Goal: Contribute content: Add original content to the website for others to see

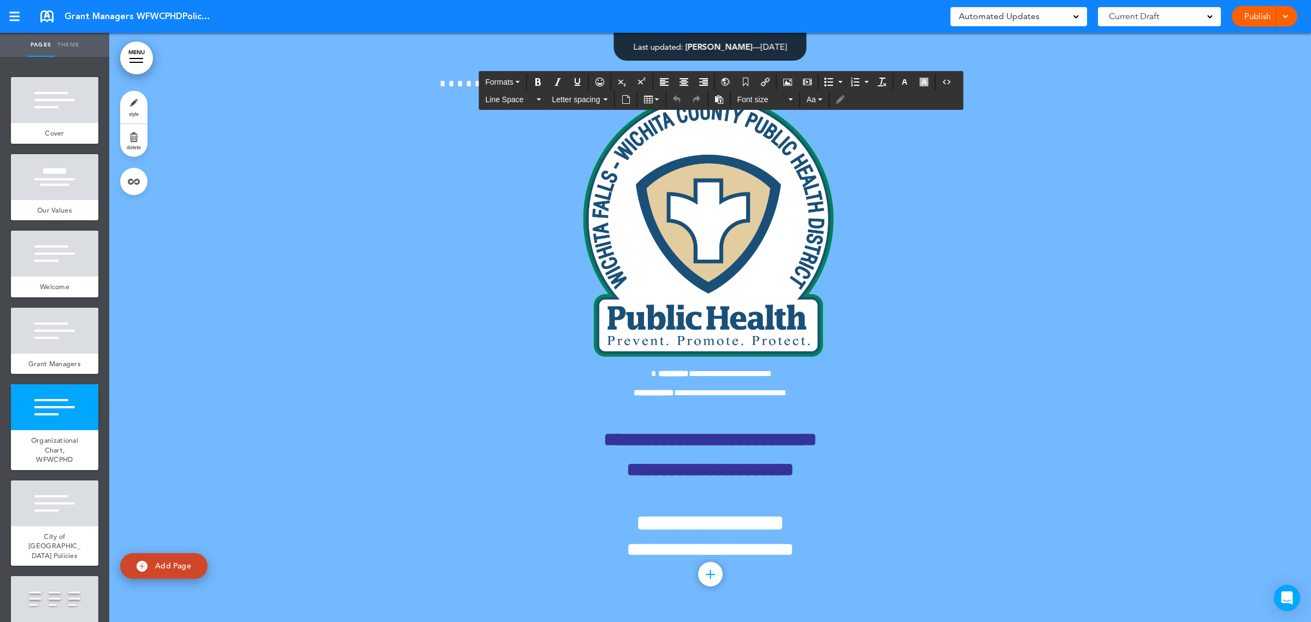
scroll to position [2957, 0]
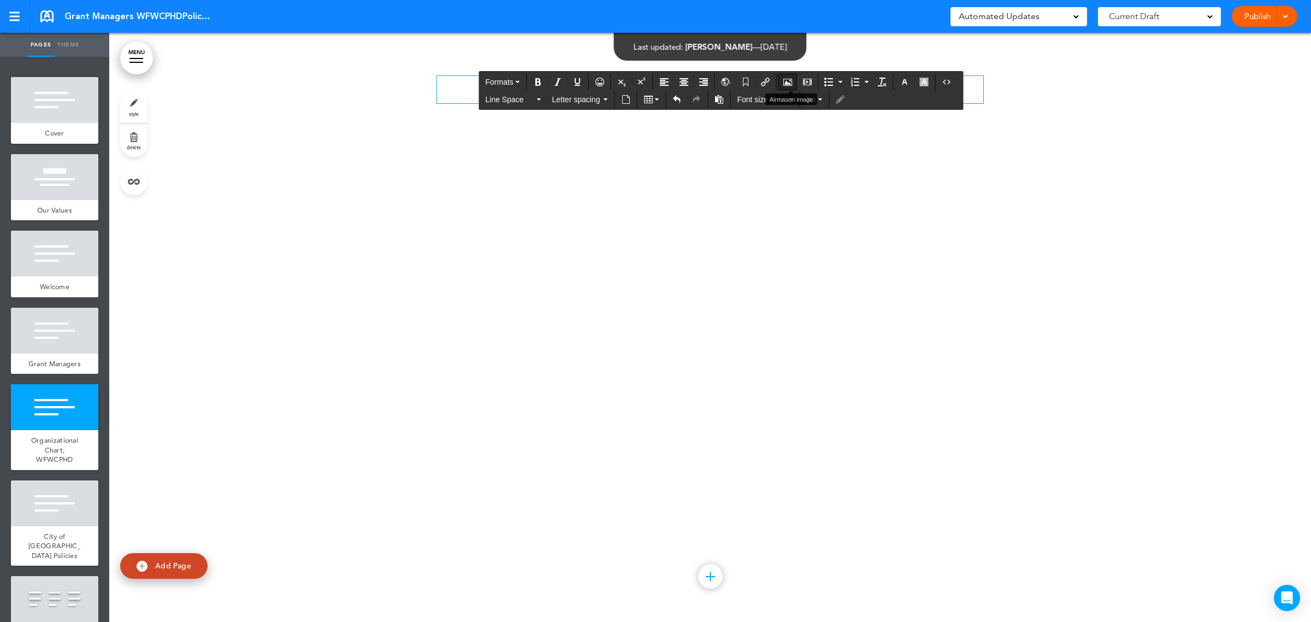
click at [787, 80] on icon "Airmason image" at bounding box center [788, 82] width 9 height 9
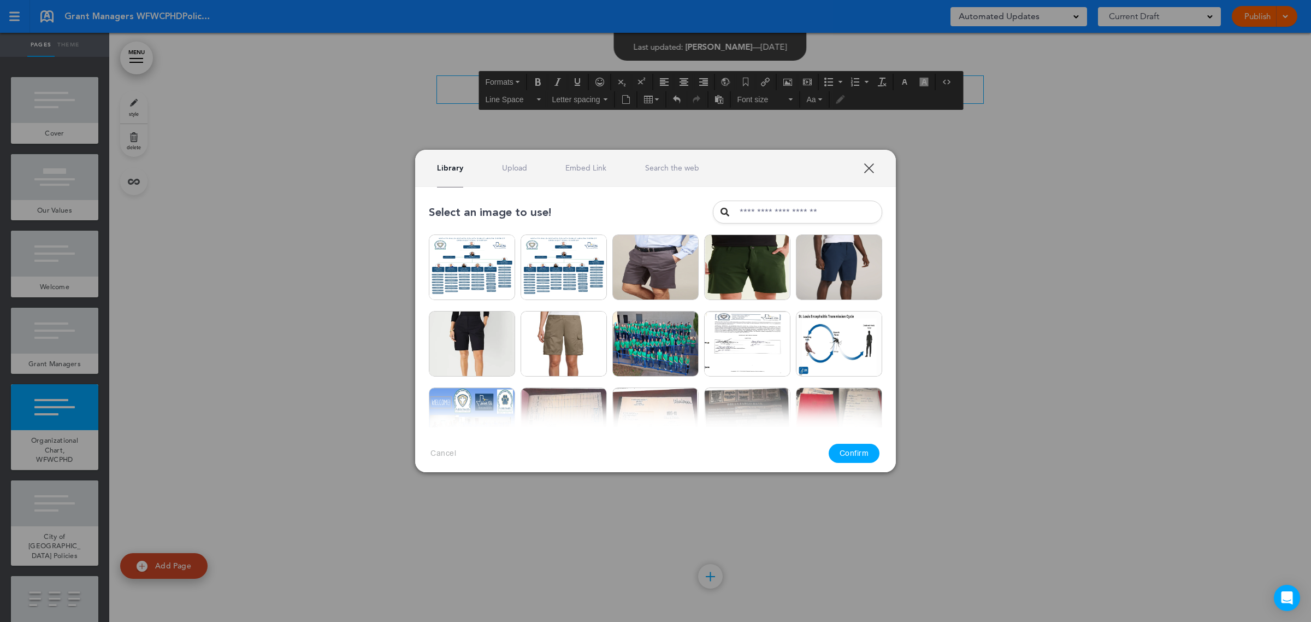
click at [521, 167] on link "Upload" at bounding box center [514, 168] width 25 height 10
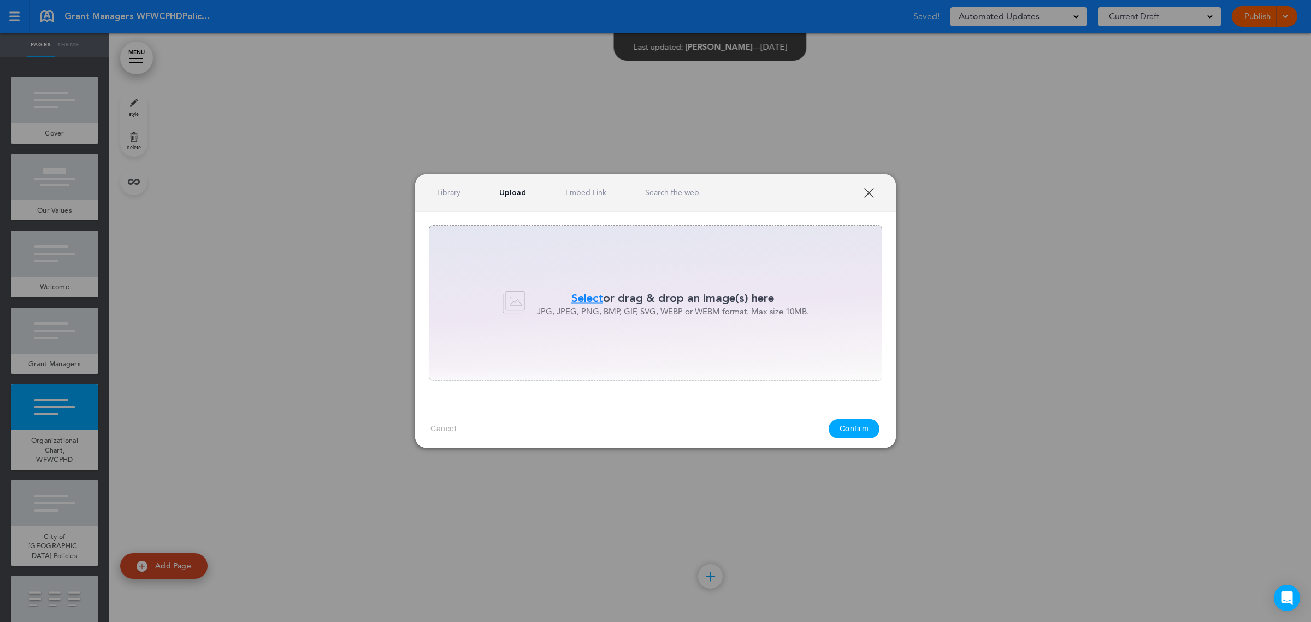
click at [586, 299] on span "Select" at bounding box center [588, 298] width 32 height 16
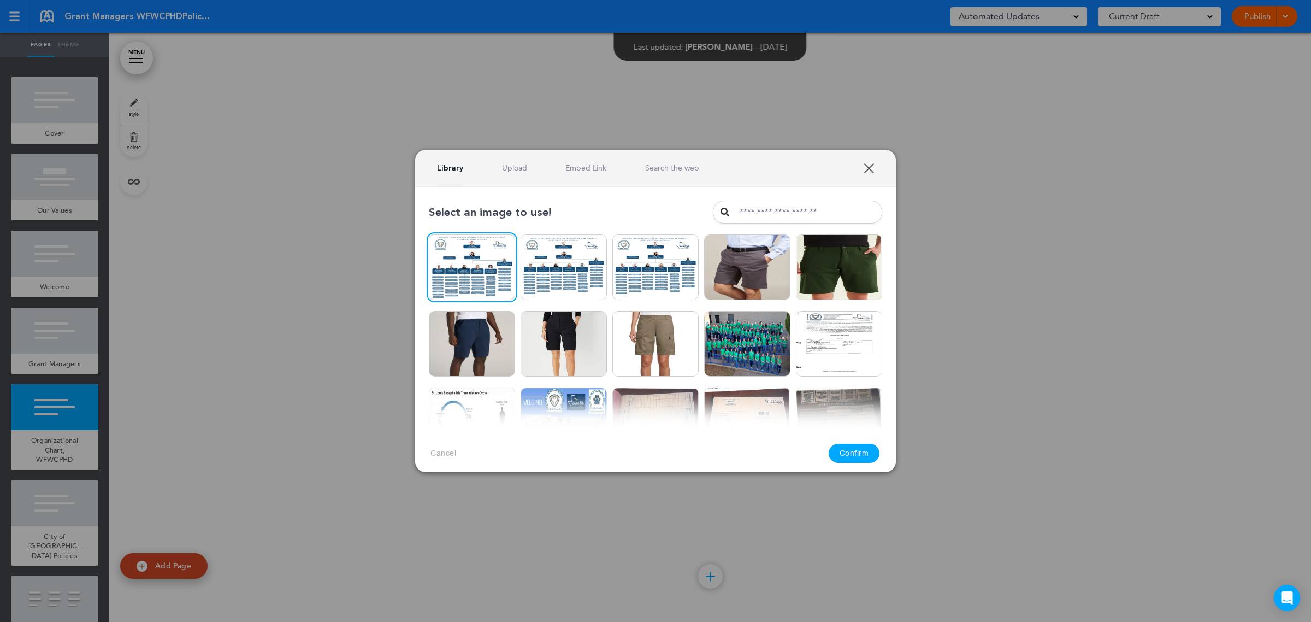
click at [859, 452] on button "Confirm" at bounding box center [854, 453] width 51 height 19
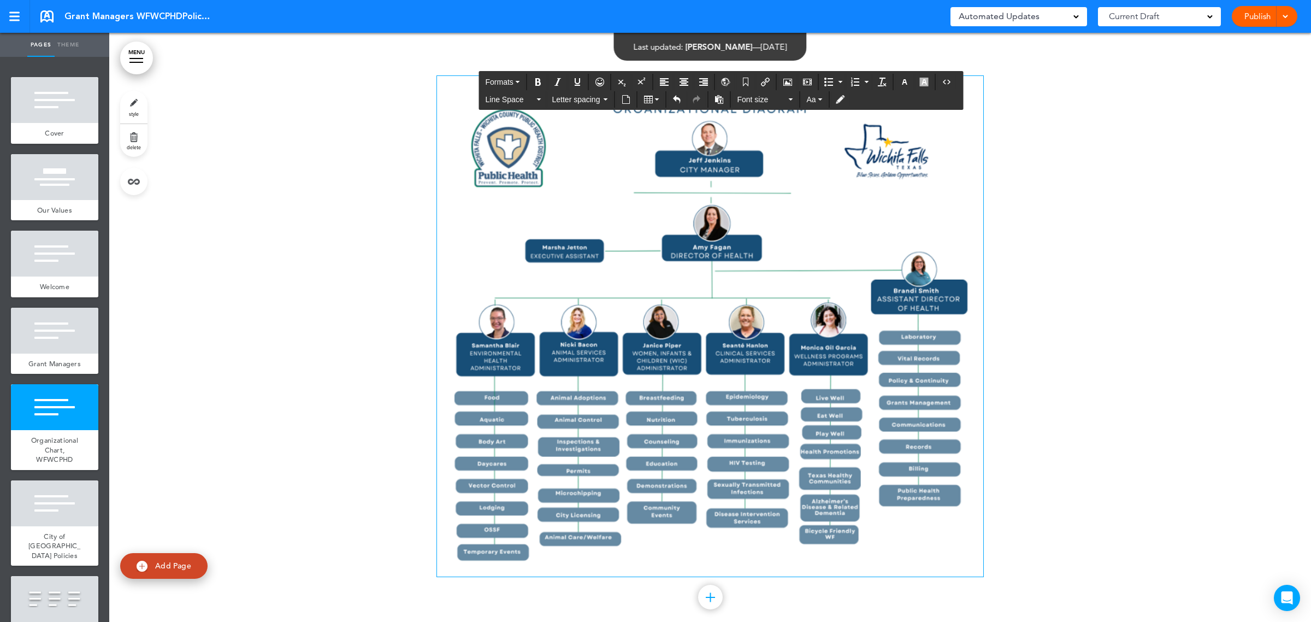
click at [1290, 17] on div "Publish Publish Preview Draft" at bounding box center [1265, 16] width 66 height 21
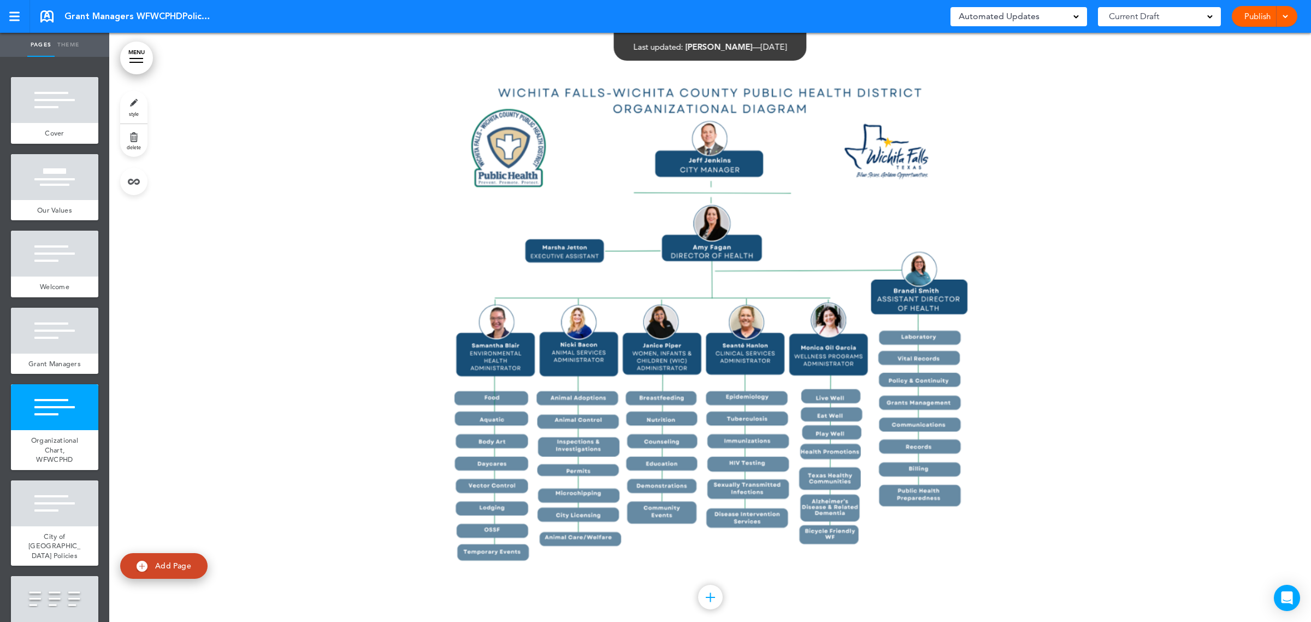
click at [1290, 17] on div "Publish Publish Preview Draft" at bounding box center [1265, 16] width 66 height 21
click at [1285, 15] on span at bounding box center [1285, 15] width 7 height 7
click at [1269, 36] on li "Publish" at bounding box center [1248, 41] width 97 height 25
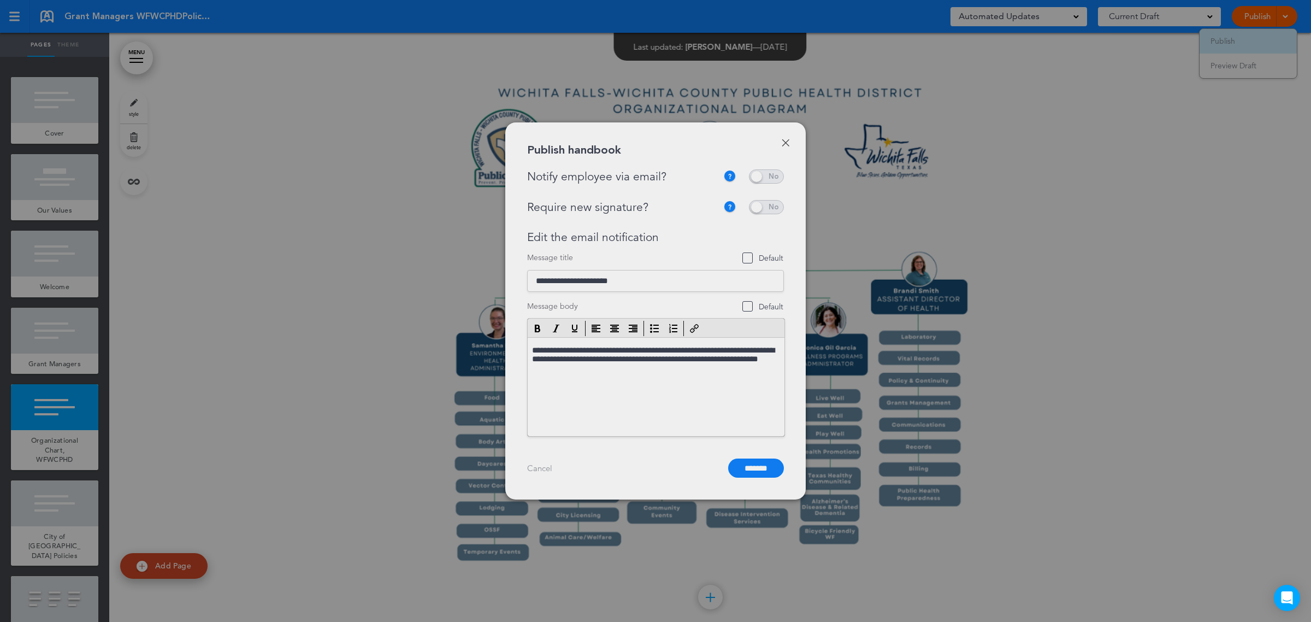
scroll to position [0, 0]
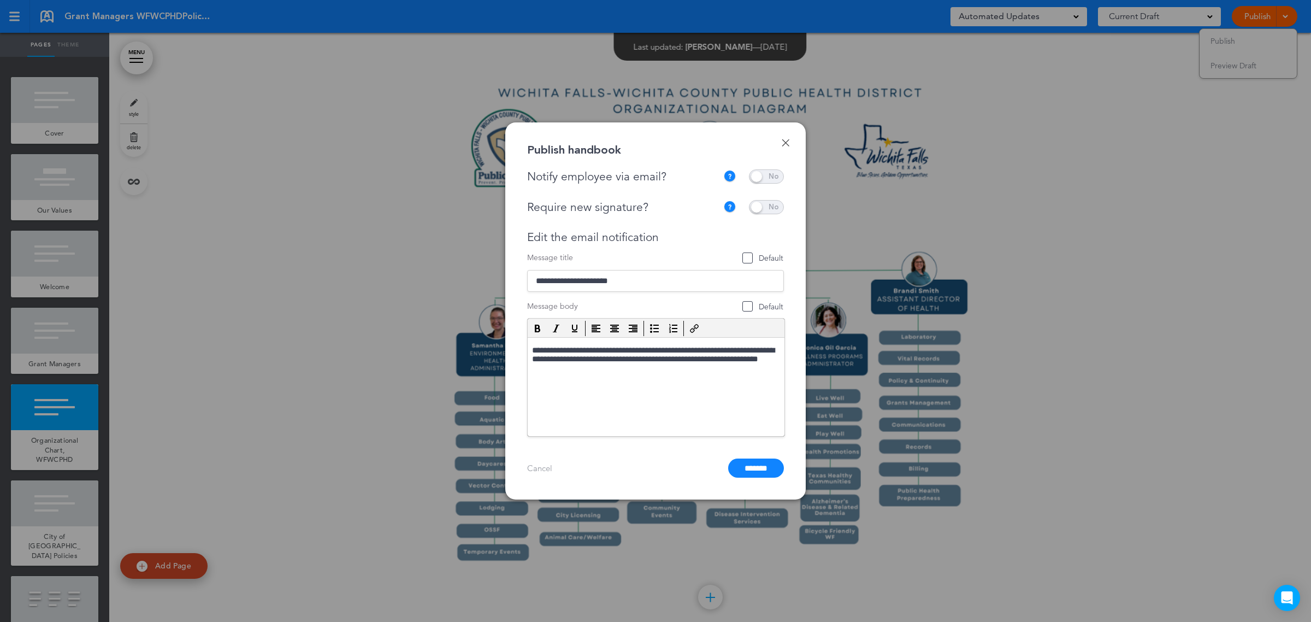
click at [771, 179] on span at bounding box center [766, 176] width 35 height 14
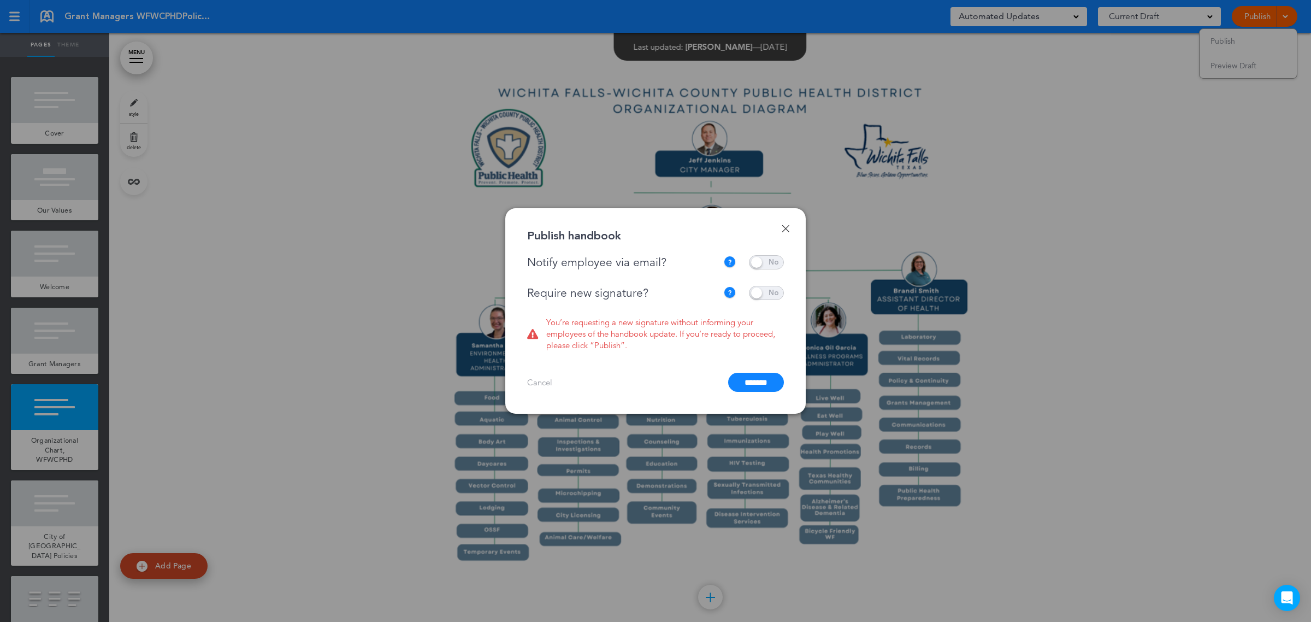
click at [775, 293] on span at bounding box center [766, 293] width 35 height 14
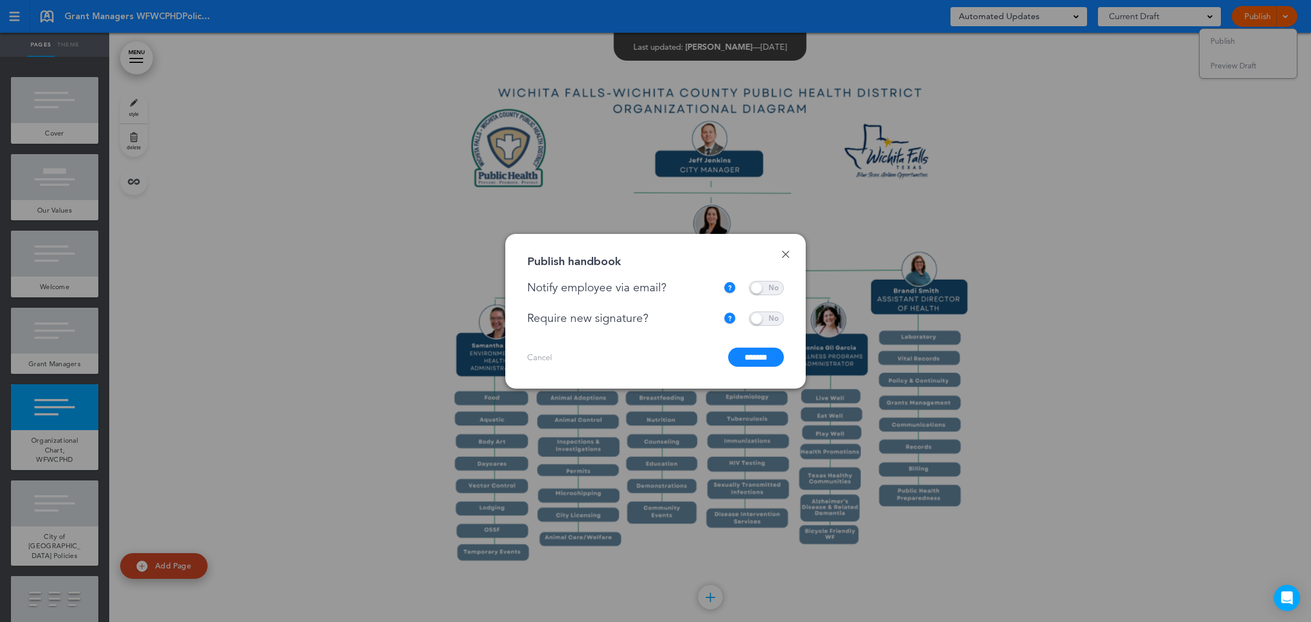
click at [761, 356] on input "*******" at bounding box center [756, 357] width 56 height 19
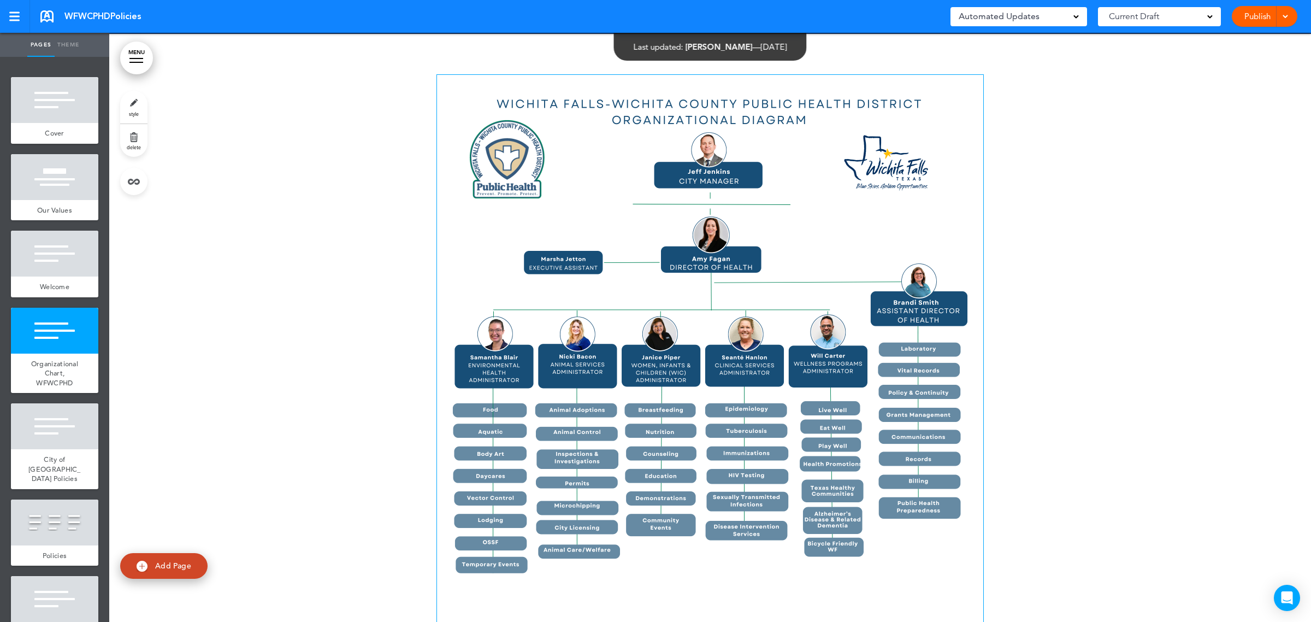
click at [792, 291] on img at bounding box center [710, 348] width 546 height 546
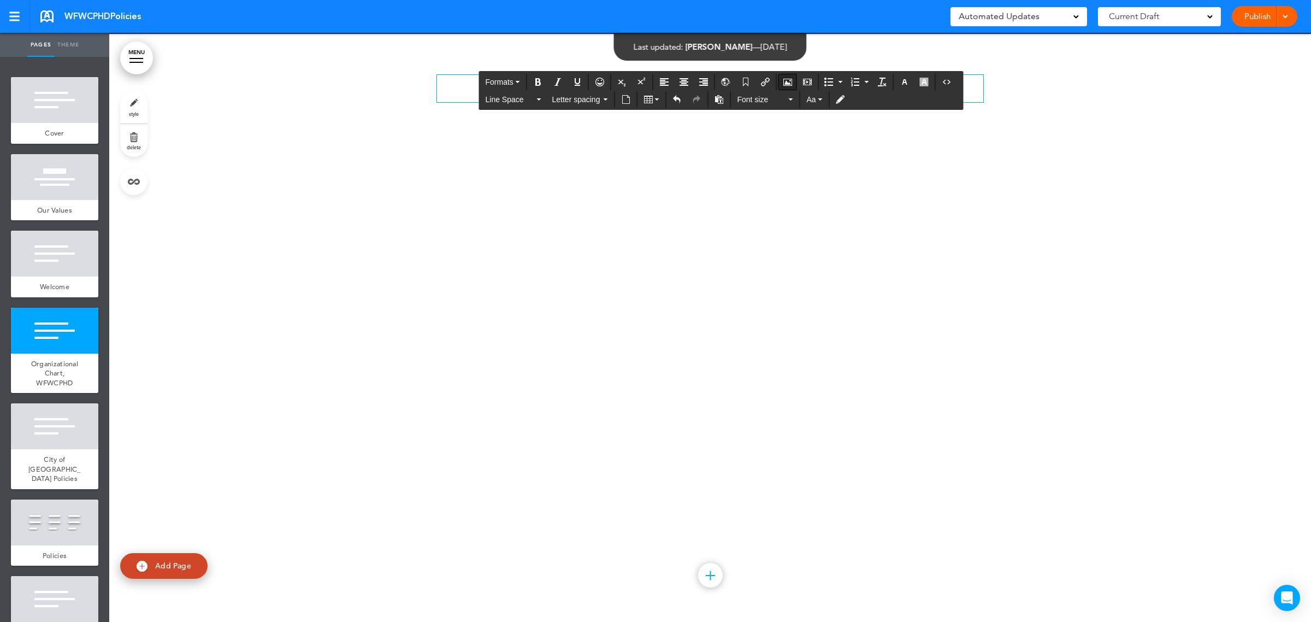
click at [792, 84] on icon "Airmason image" at bounding box center [788, 82] width 9 height 9
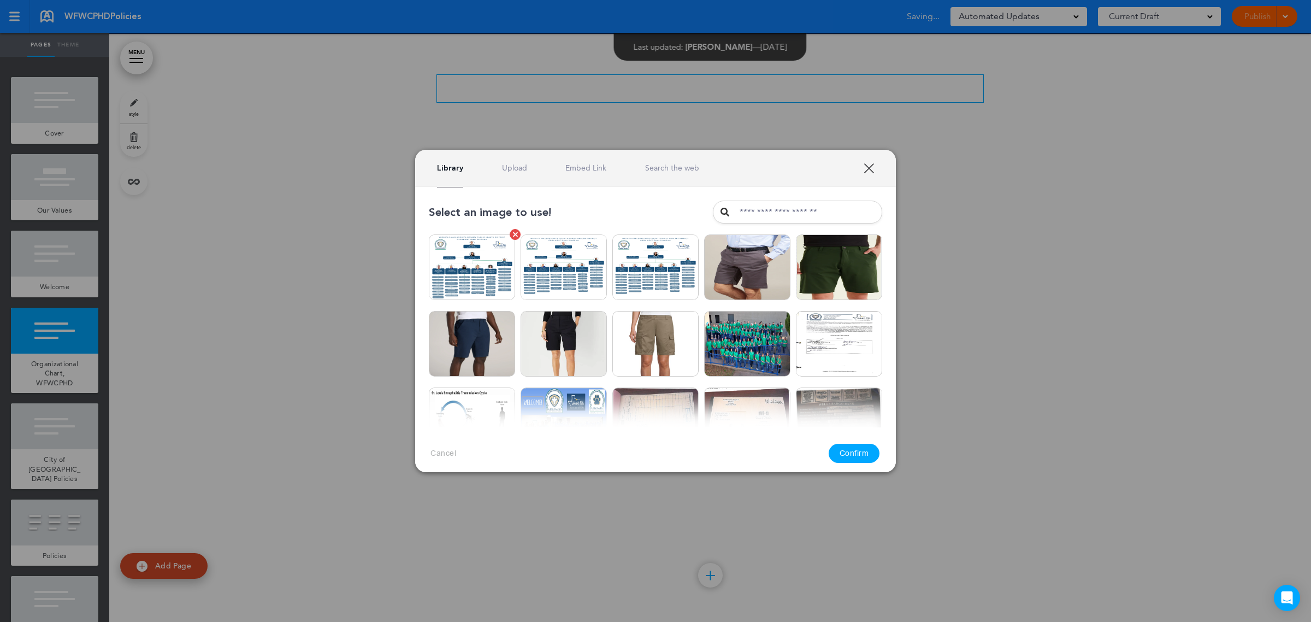
click at [470, 265] on img at bounding box center [472, 267] width 86 height 66
click at [857, 460] on button "Confirm" at bounding box center [854, 453] width 51 height 19
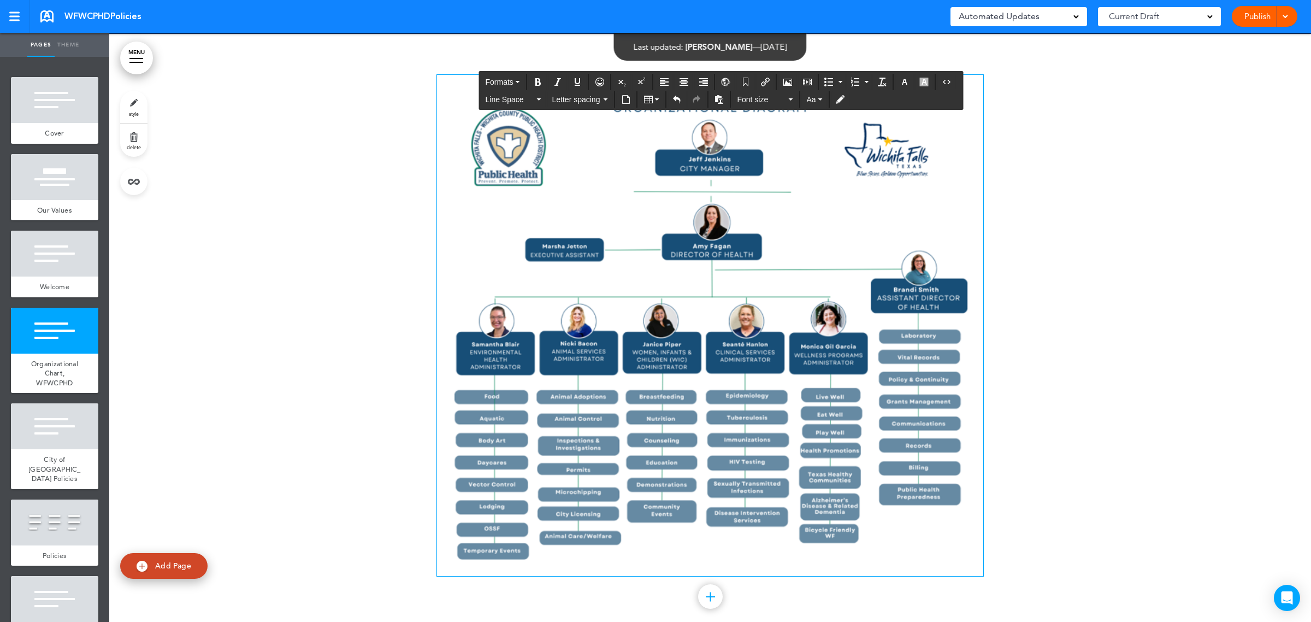
click at [1285, 21] on div at bounding box center [1284, 16] width 11 height 21
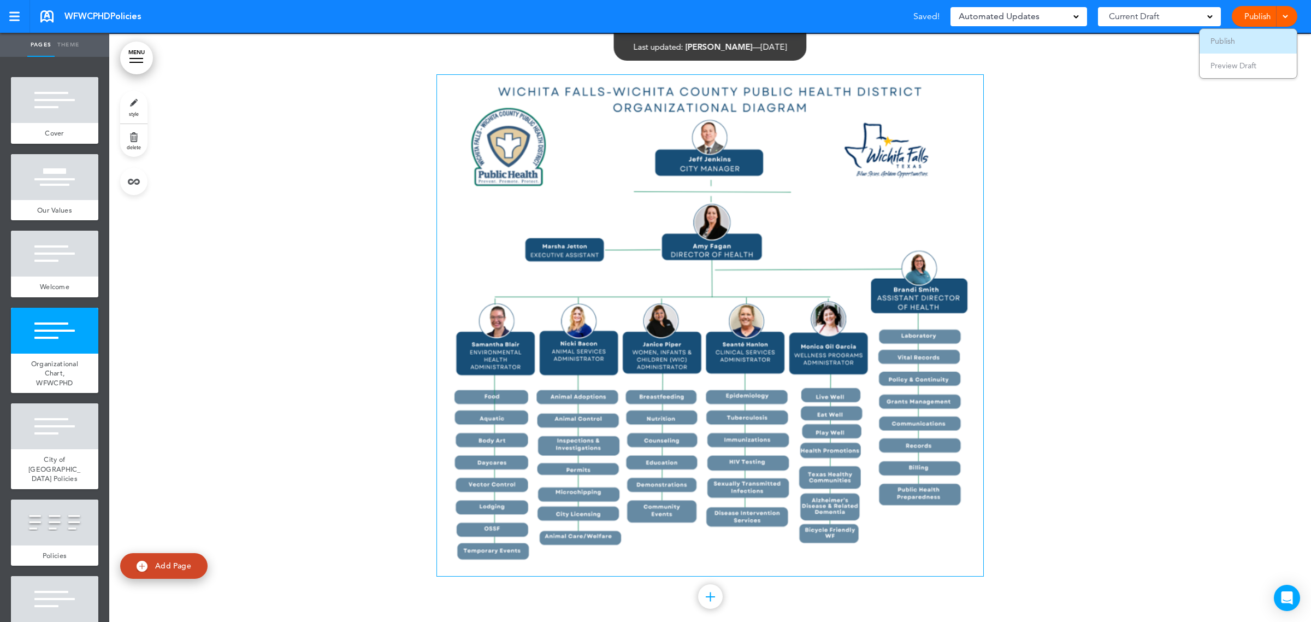
click at [1245, 45] on li "Publish" at bounding box center [1248, 41] width 97 height 25
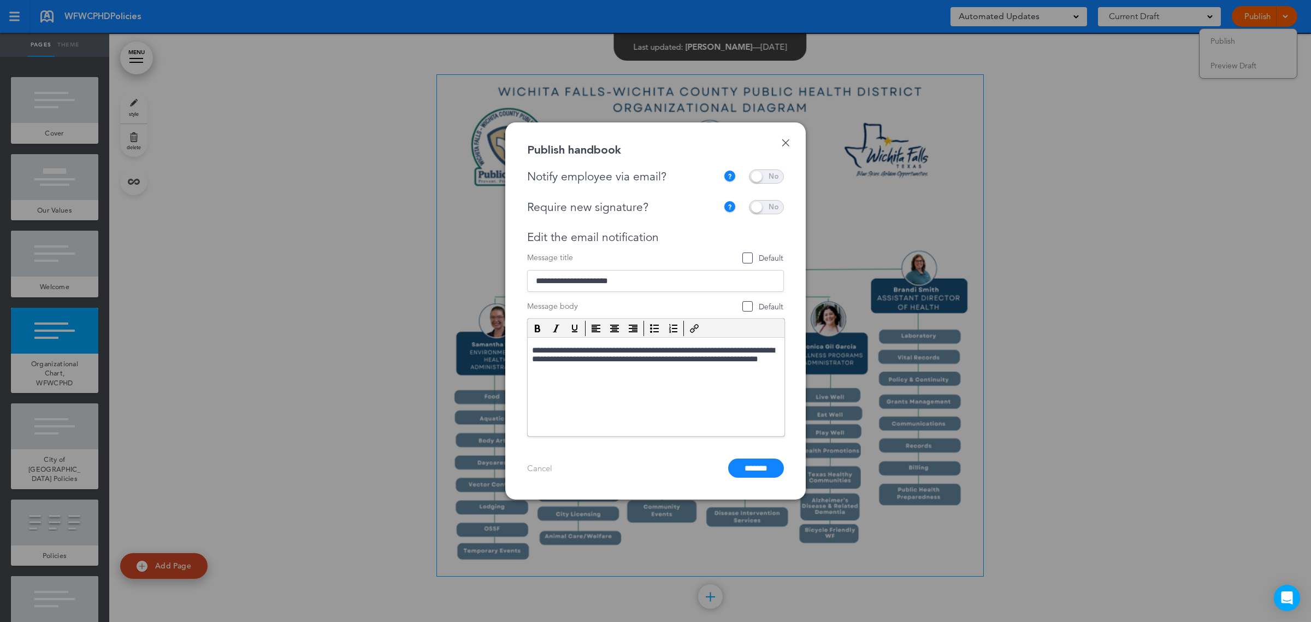
click at [777, 184] on div "**********" at bounding box center [655, 302] width 257 height 267
click at [778, 173] on span at bounding box center [766, 176] width 35 height 14
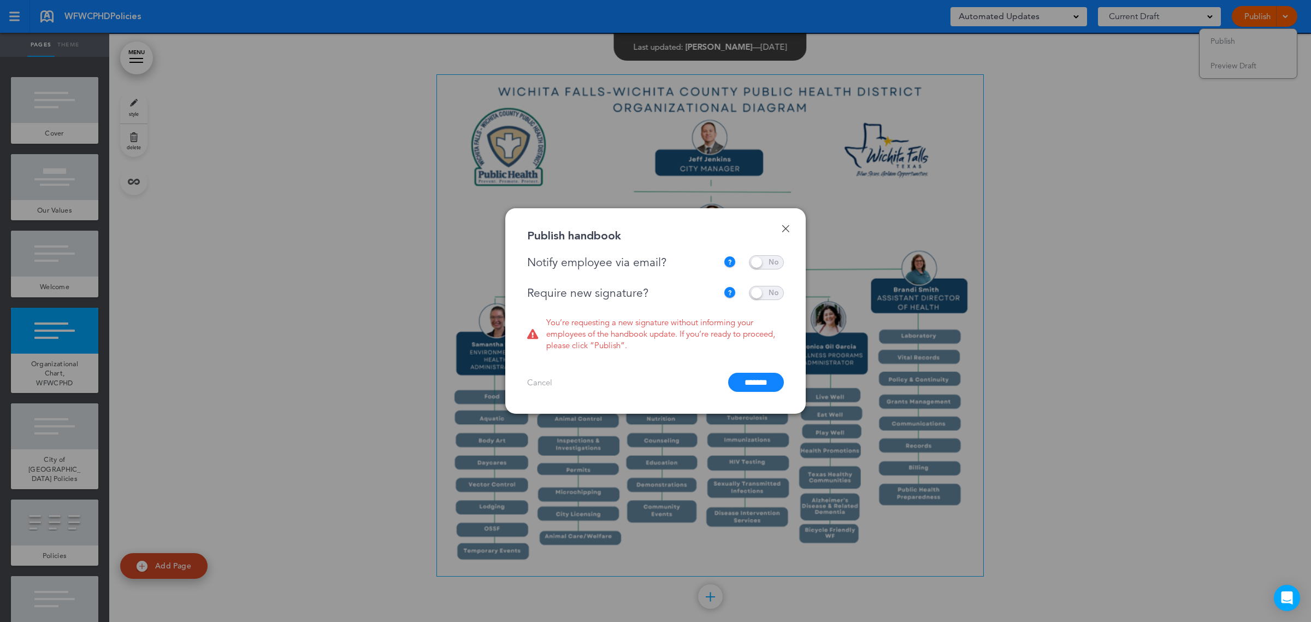
click at [772, 292] on span at bounding box center [766, 293] width 35 height 14
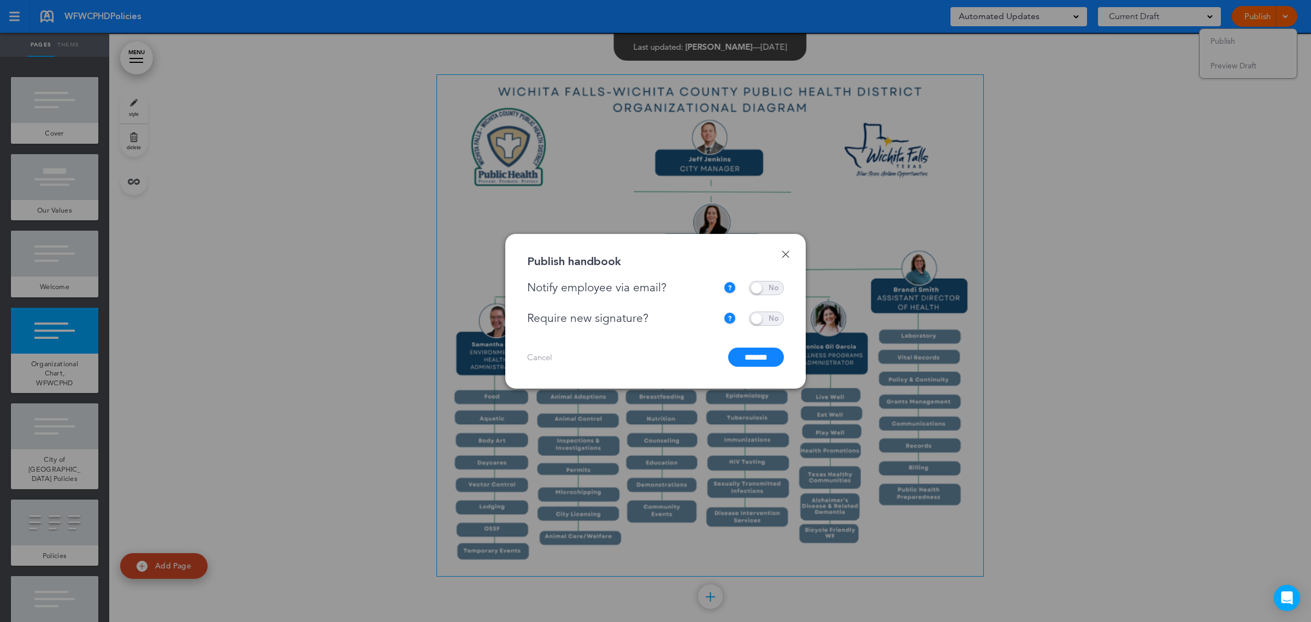
click at [760, 358] on input "*******" at bounding box center [756, 357] width 56 height 19
